Goal: Task Accomplishment & Management: Manage account settings

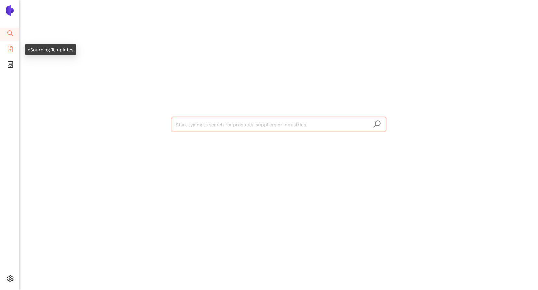
click at [10, 49] on icon "file-add" at bounding box center [10, 49] width 5 height 6
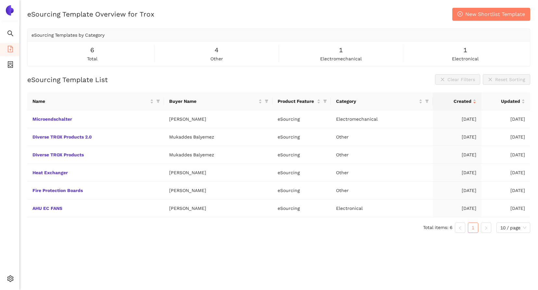
click at [9, 11] on img at bounding box center [10, 10] width 10 height 10
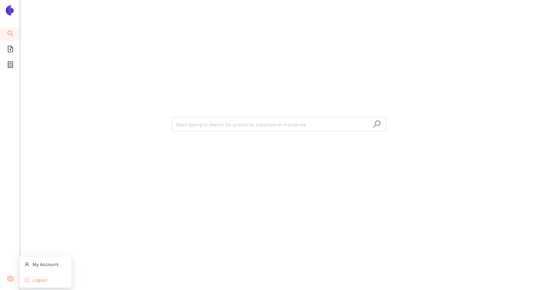
click at [43, 281] on span "Logout" at bounding box center [39, 279] width 15 height 5
